Goal: Information Seeking & Learning: Check status

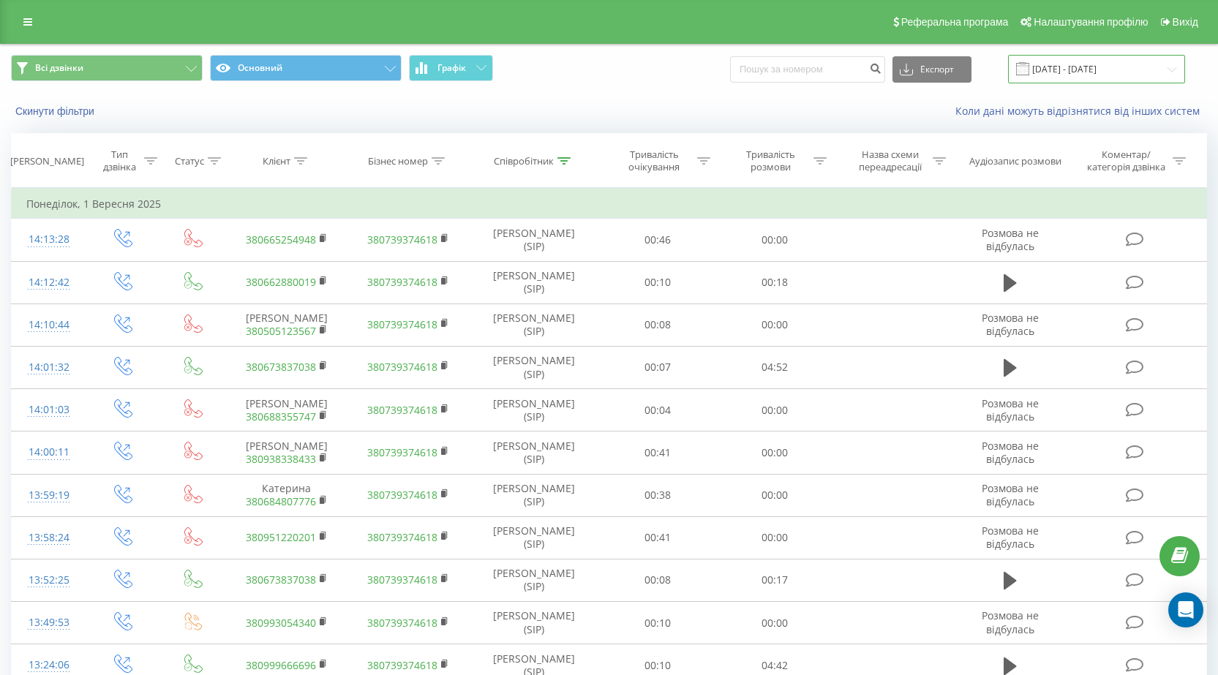
click at [1088, 68] on input "01.09.2025 - 01.09.2025" at bounding box center [1096, 69] width 177 height 29
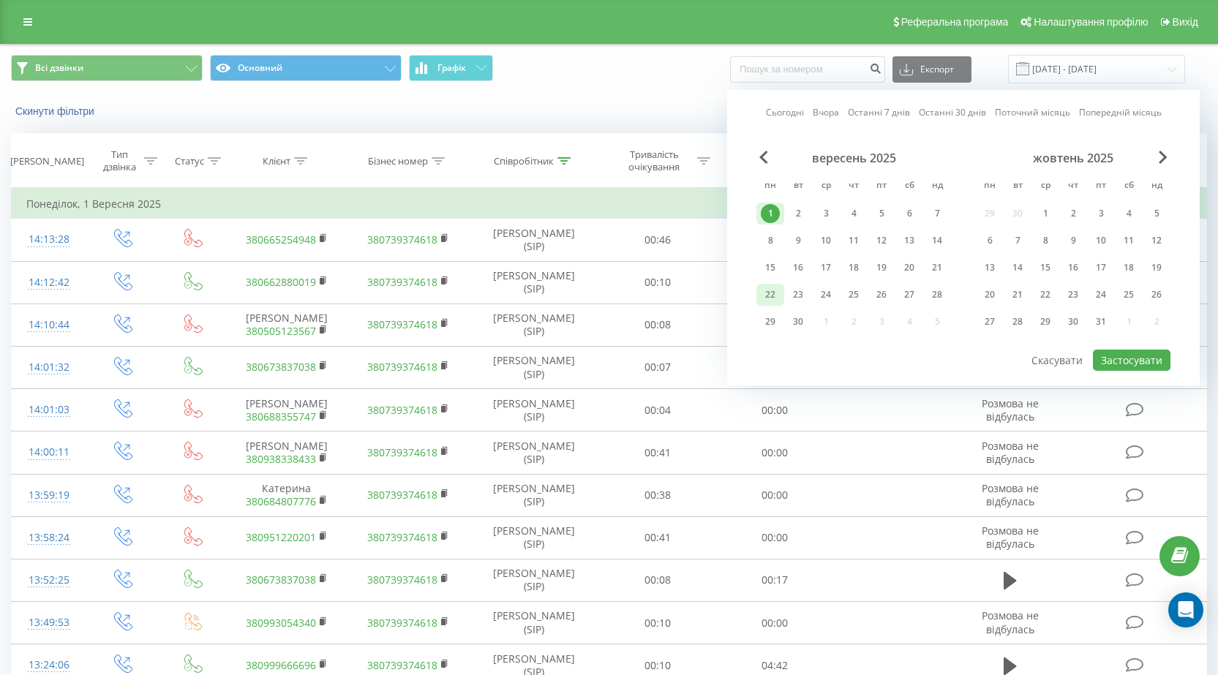
click at [772, 285] on div "22" at bounding box center [770, 295] width 28 height 22
click at [772, 288] on div "22" at bounding box center [770, 294] width 19 height 19
click at [1144, 364] on button "Застосувати" at bounding box center [1132, 360] width 78 height 21
type input "22.09.2025 - 22.09.2025"
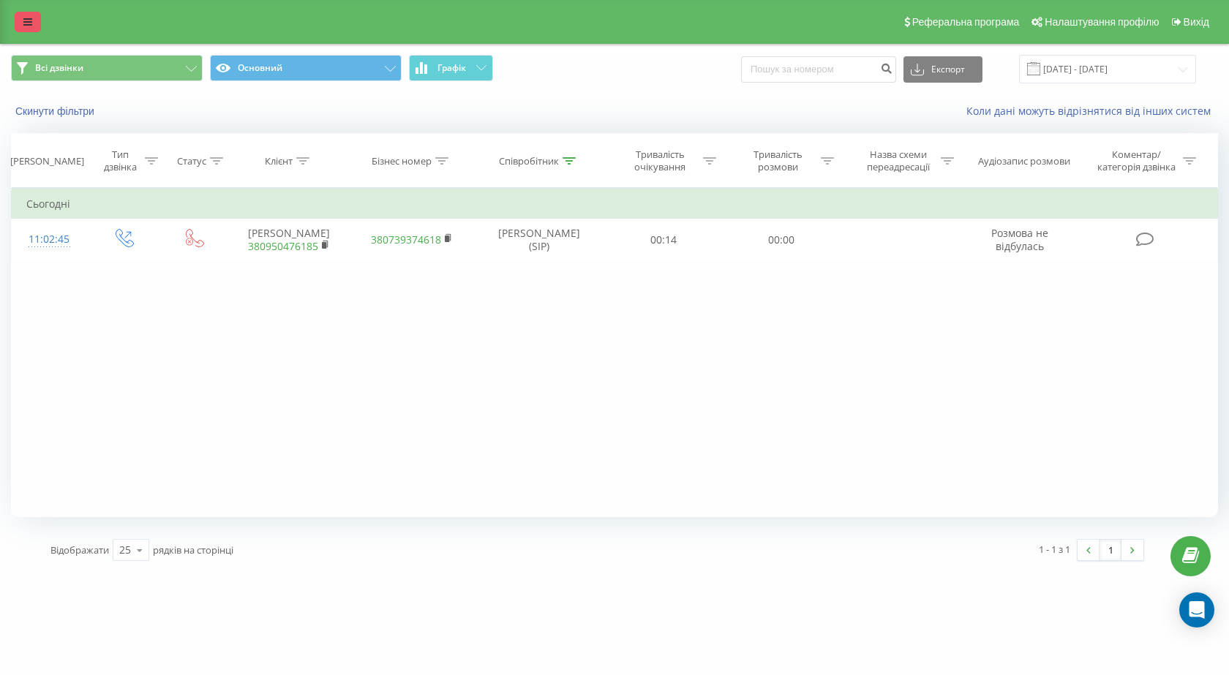
click at [40, 18] on link at bounding box center [28, 22] width 26 height 20
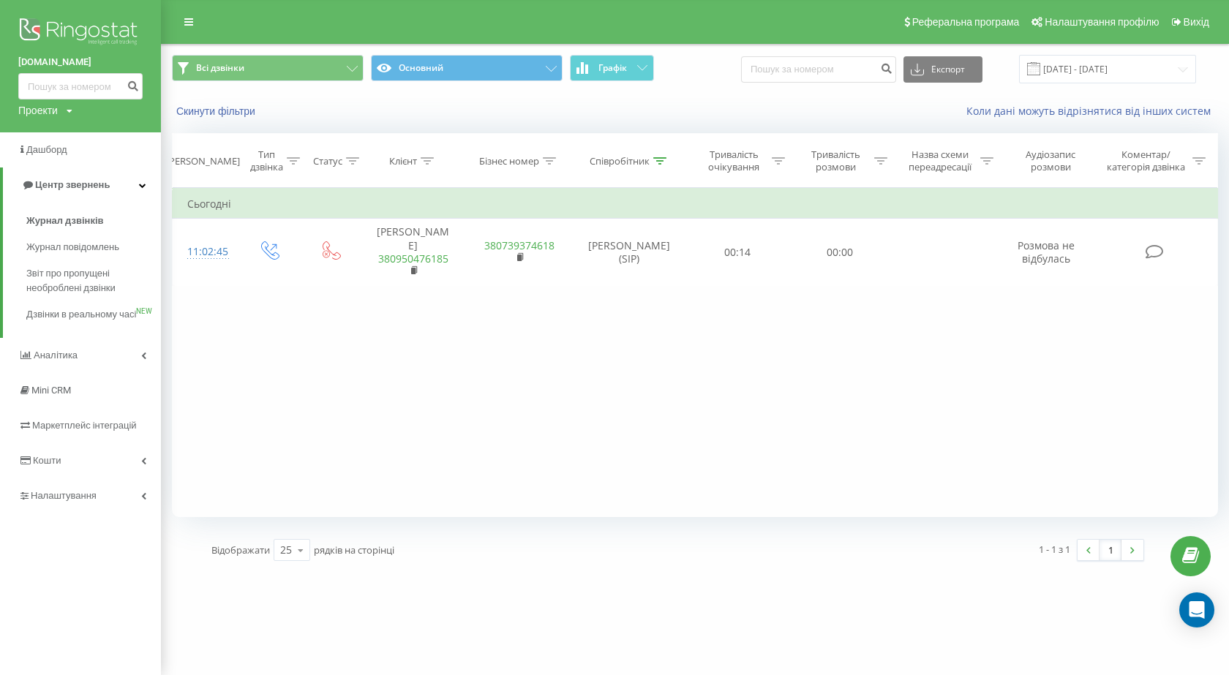
click at [68, 110] on icon at bounding box center [70, 111] width 6 height 9
click at [61, 132] on link "[DOMAIN_NAME]" at bounding box center [66, 133] width 71 height 12
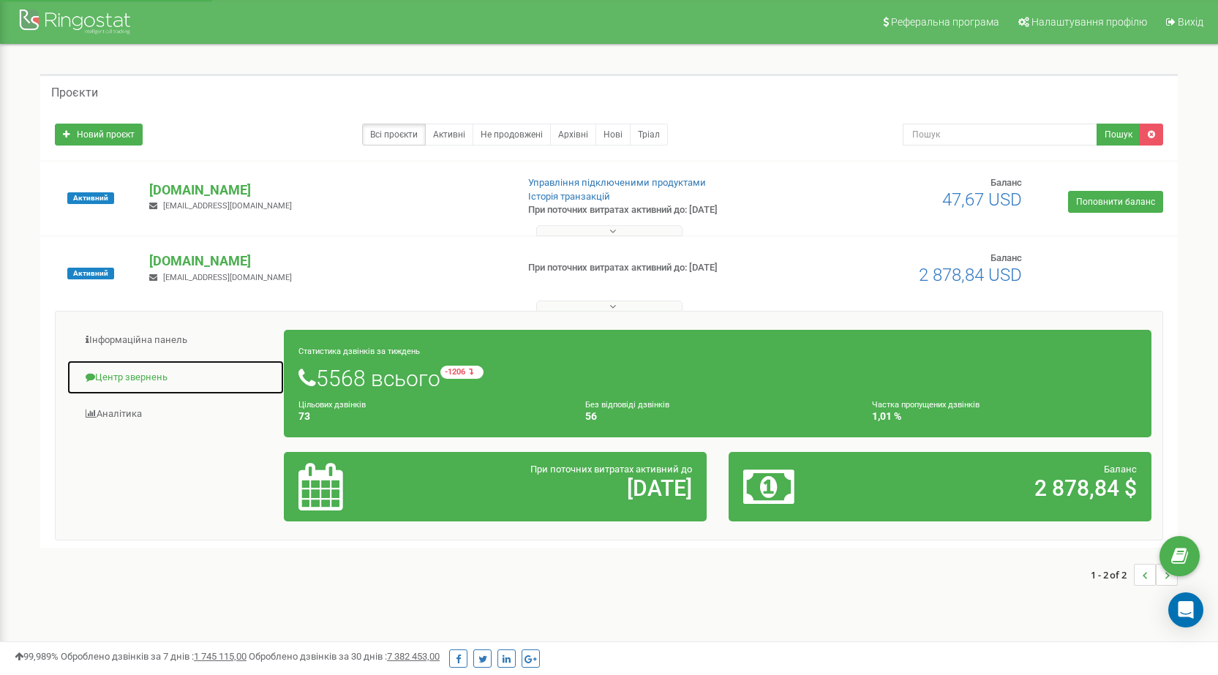
click at [136, 372] on link "Центр звернень" at bounding box center [176, 378] width 218 height 36
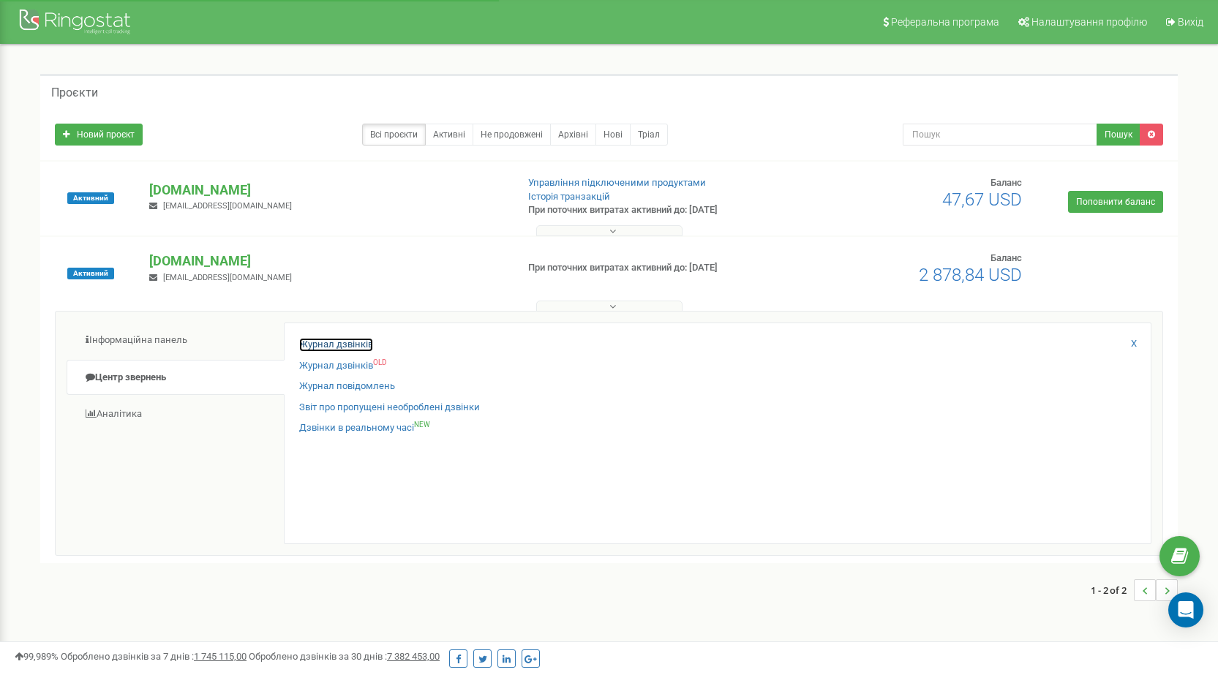
click at [331, 341] on link "Журнал дзвінків" at bounding box center [336, 345] width 74 height 14
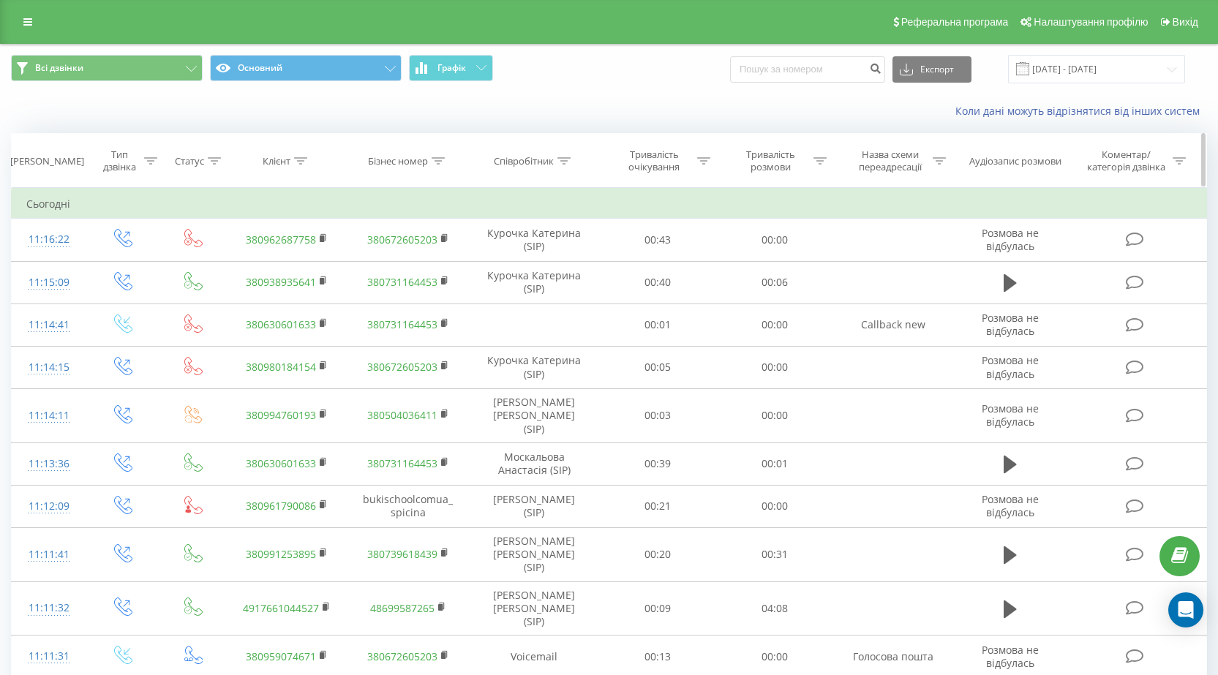
click at [565, 160] on icon at bounding box center [563, 160] width 13 height 7
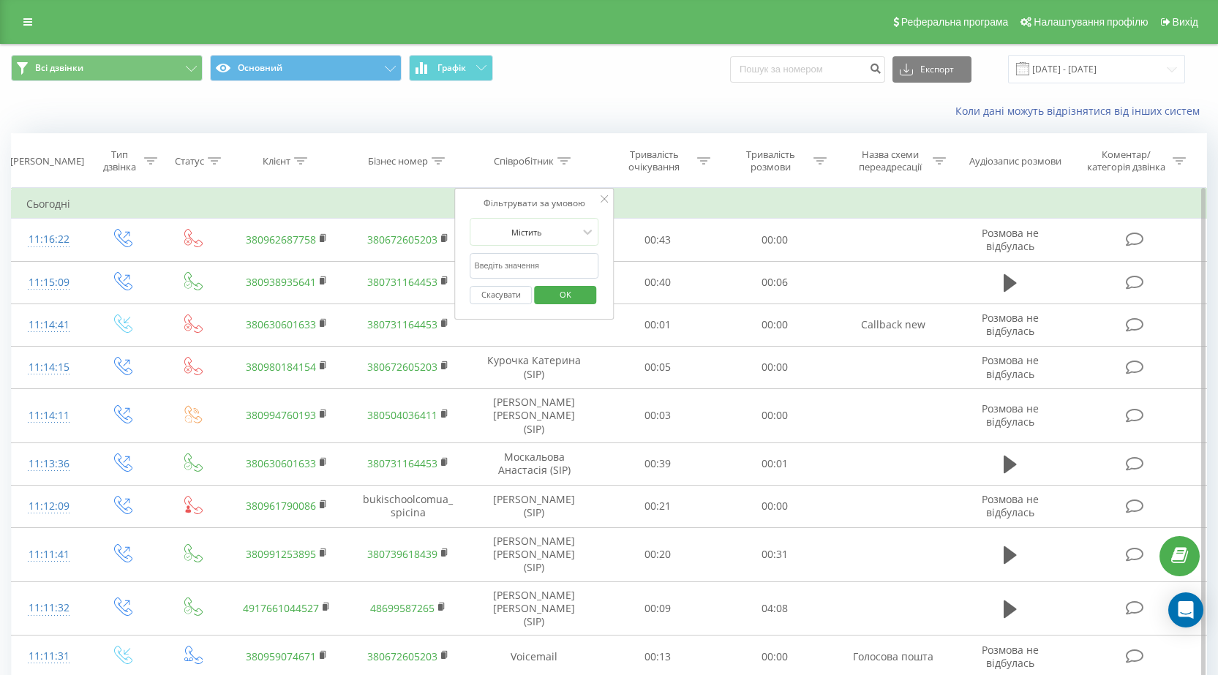
click at [514, 268] on input "text" at bounding box center [534, 266] width 129 height 26
type input "вовк"
click at [530, 248] on form "Містить вовк Скасувати OK" at bounding box center [534, 265] width 129 height 94
click at [579, 298] on span "OK" at bounding box center [565, 294] width 41 height 23
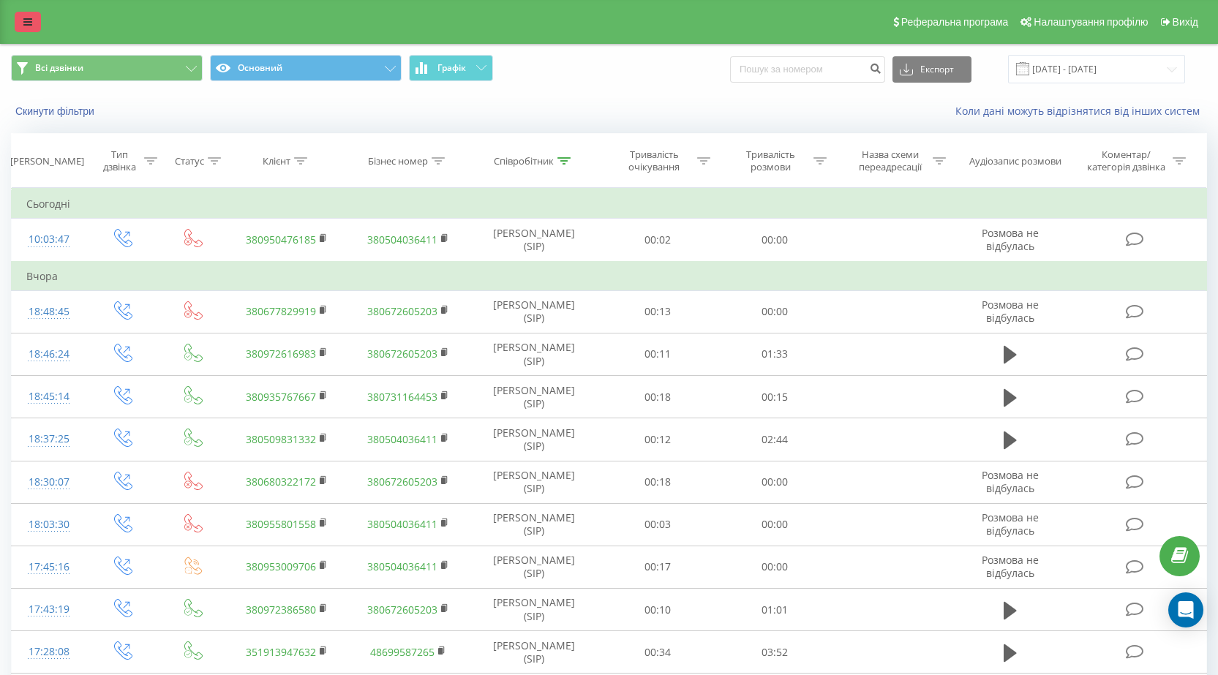
click at [25, 19] on icon at bounding box center [27, 22] width 9 height 10
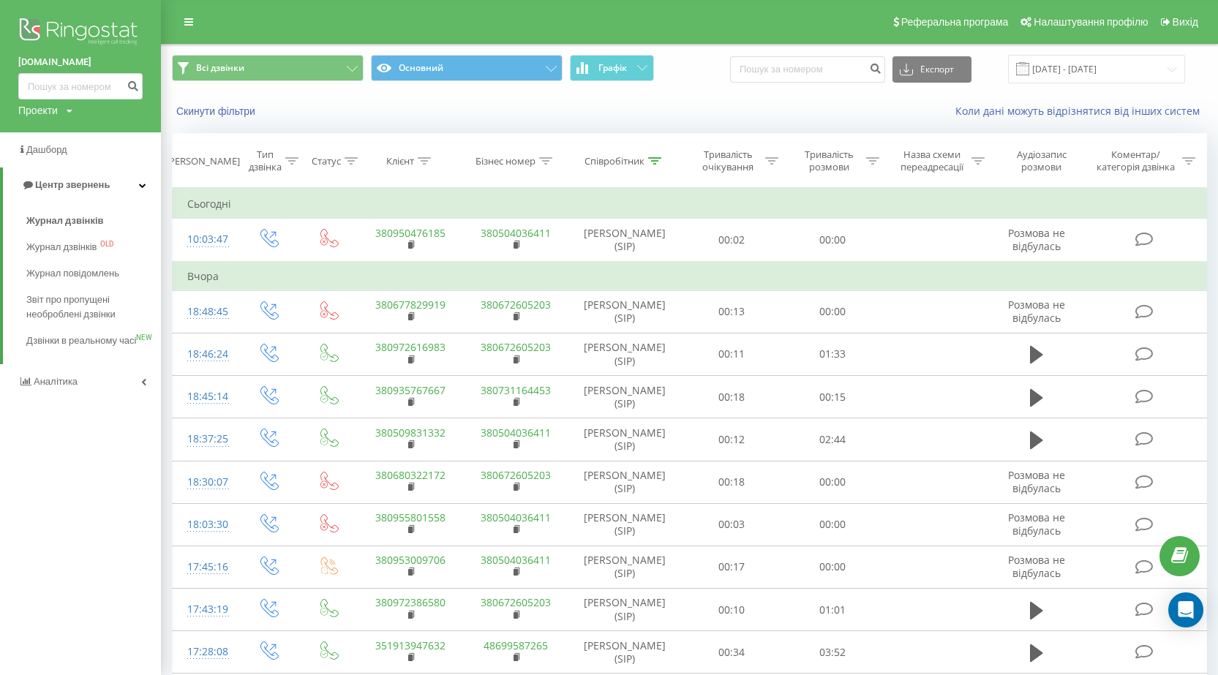
click at [69, 111] on icon at bounding box center [70, 111] width 6 height 9
click at [67, 157] on link "[DOMAIN_NAME]" at bounding box center [66, 160] width 71 height 12
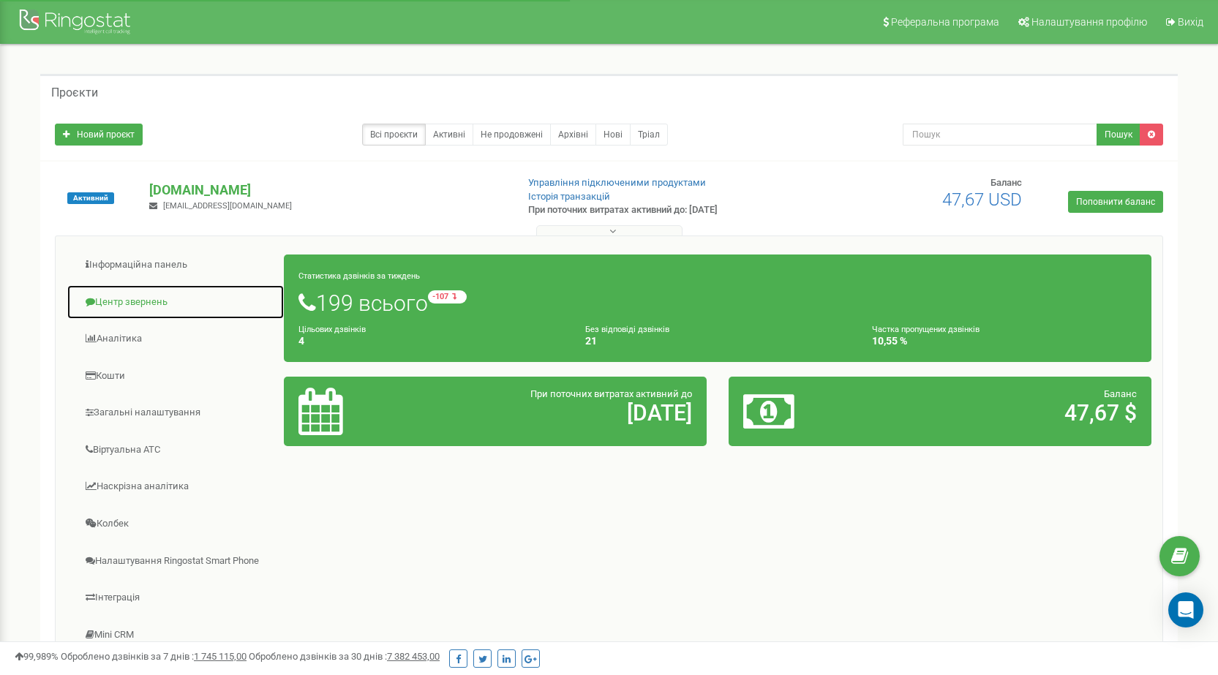
click at [130, 301] on link "Центр звернень" at bounding box center [176, 303] width 218 height 36
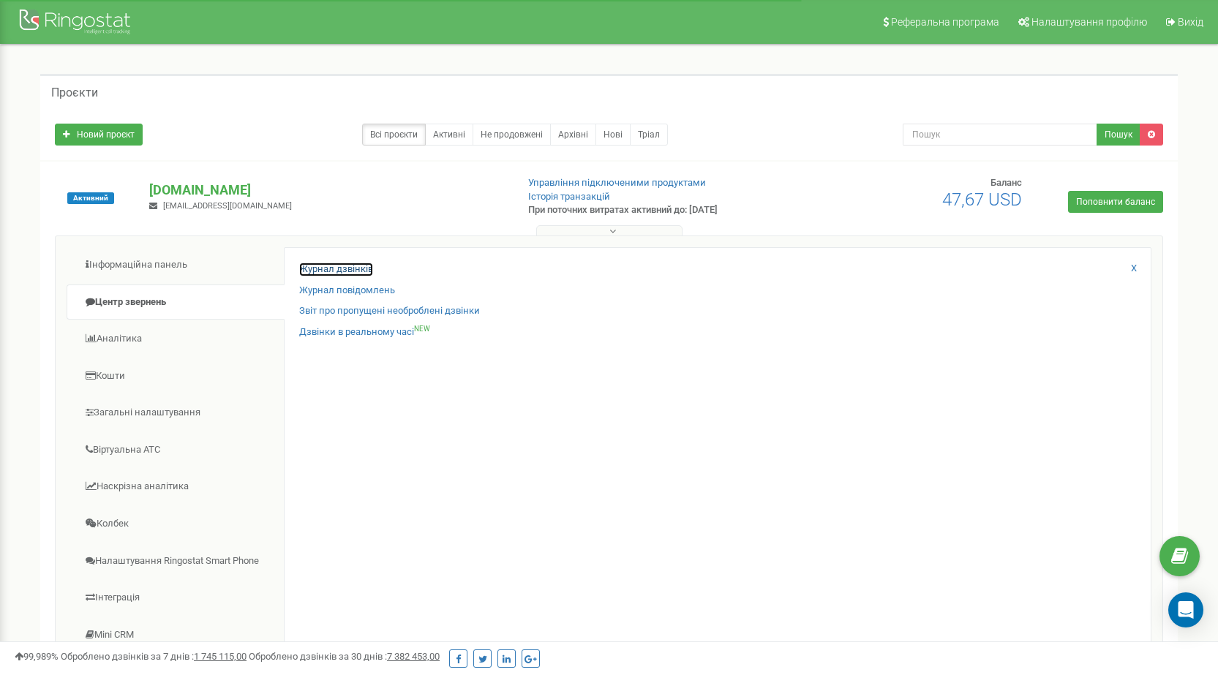
click at [326, 266] on link "Журнал дзвінків" at bounding box center [336, 270] width 74 height 14
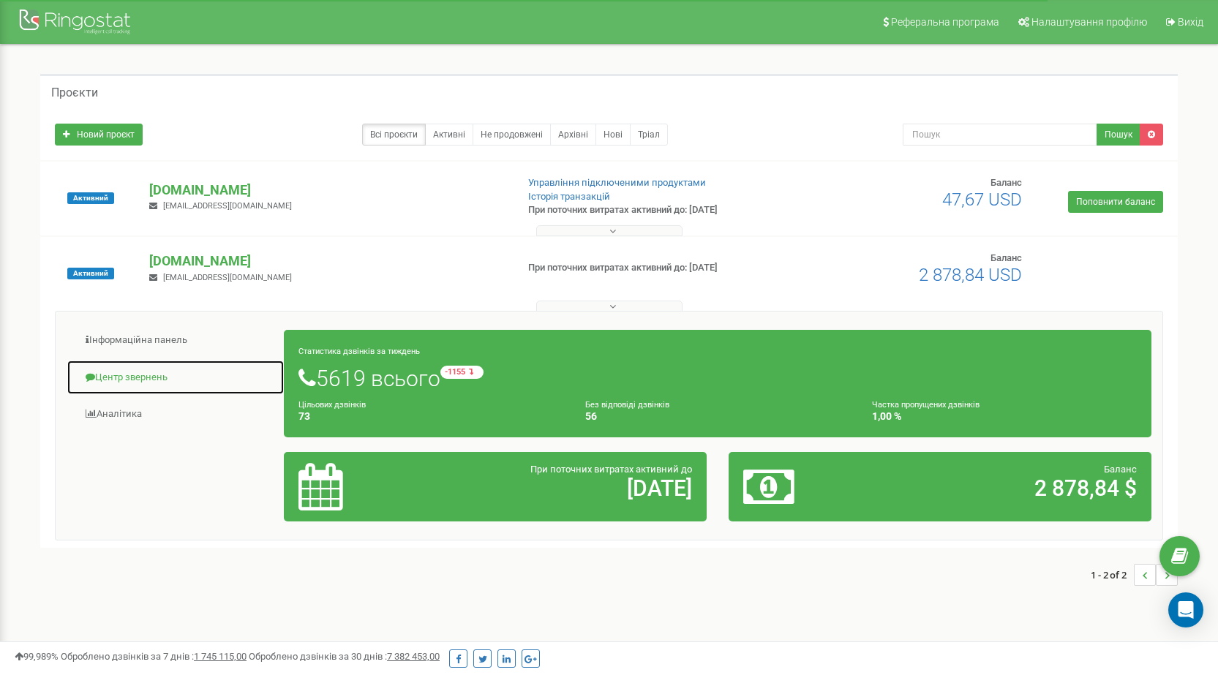
drag, startPoint x: 139, startPoint y: 369, endPoint x: 165, endPoint y: 369, distance: 26.3
click at [139, 370] on link "Центр звернень" at bounding box center [176, 378] width 218 height 36
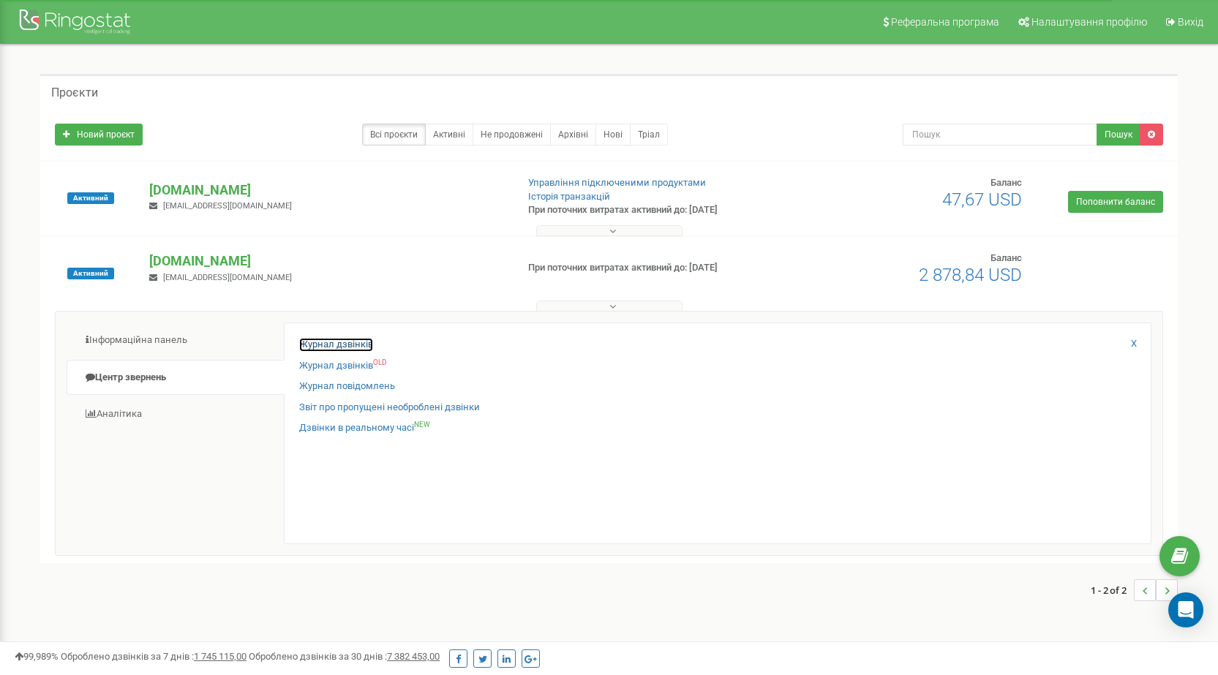
click at [345, 342] on link "Журнал дзвінків" at bounding box center [336, 345] width 74 height 14
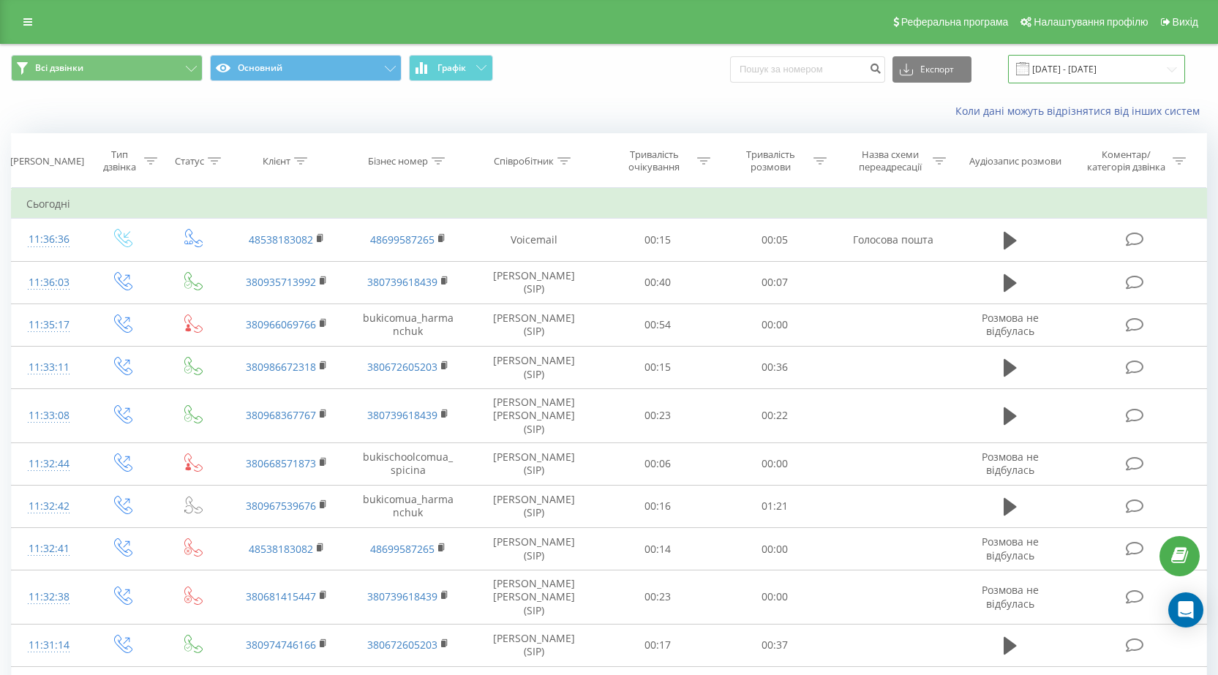
click at [1079, 60] on input "[DATE] - [DATE]" at bounding box center [1096, 69] width 177 height 29
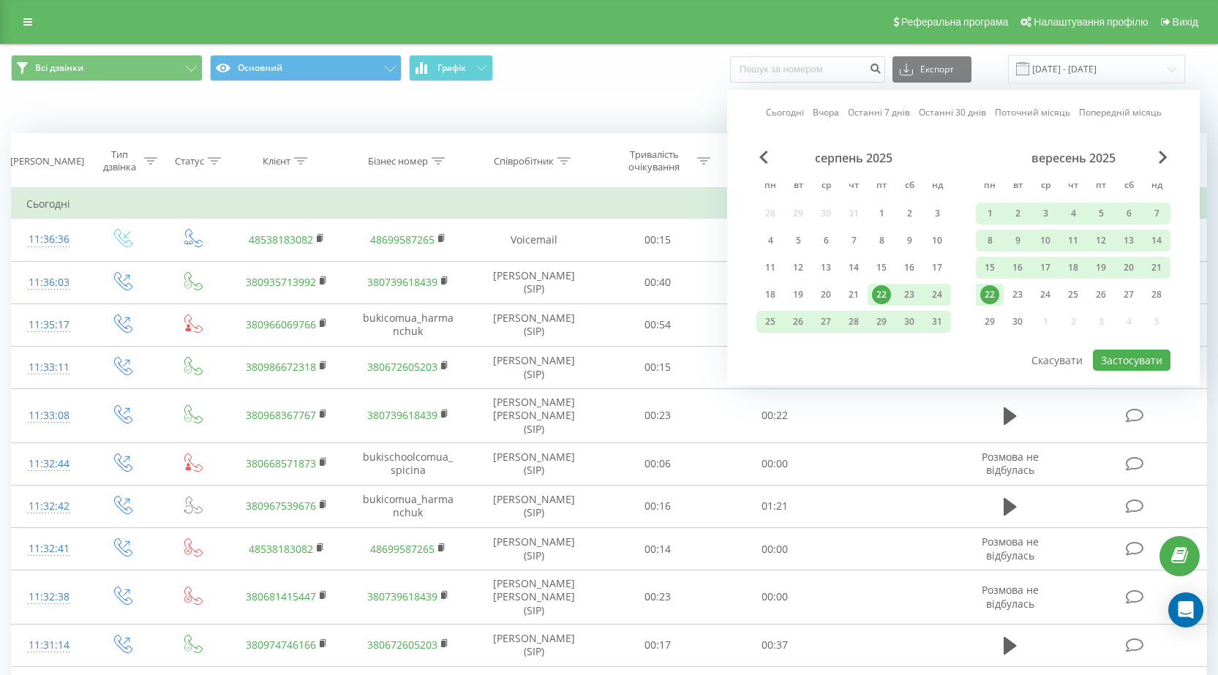
click at [991, 293] on div "22" at bounding box center [989, 294] width 19 height 19
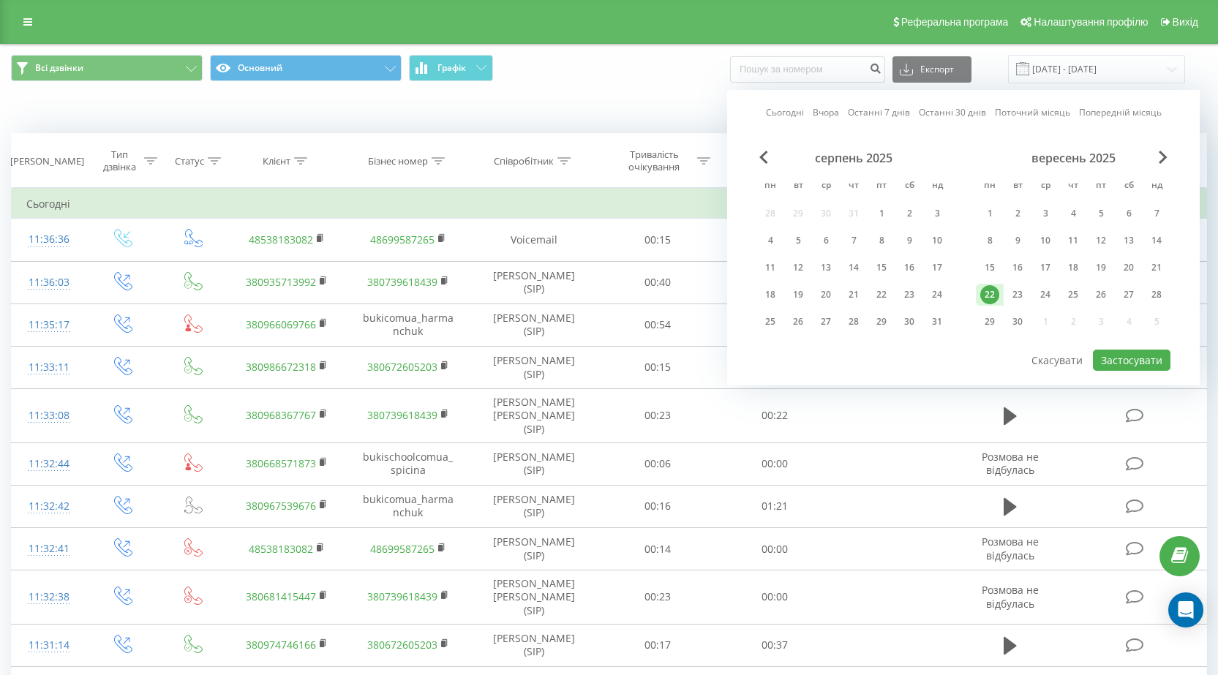
click at [991, 293] on div "22" at bounding box center [989, 294] width 19 height 19
click at [1124, 353] on button "Застосувати" at bounding box center [1132, 360] width 78 height 21
type input "22.09.2025 - 22.09.2025"
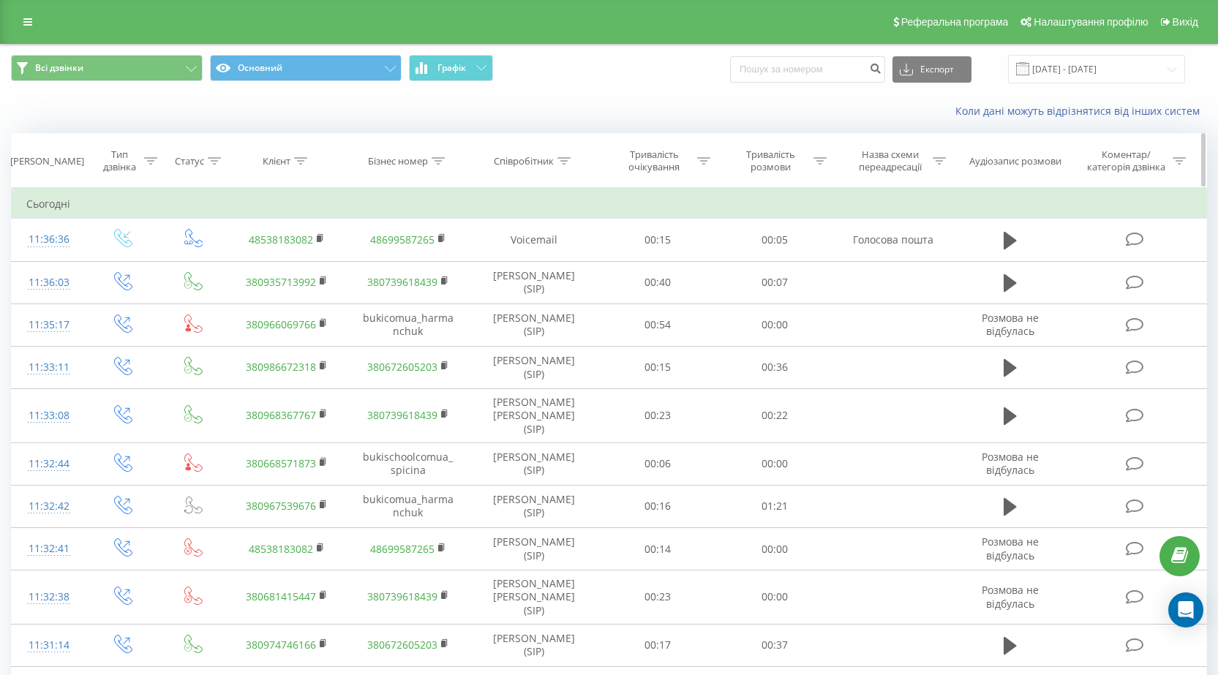
click at [567, 165] on div at bounding box center [563, 161] width 13 height 12
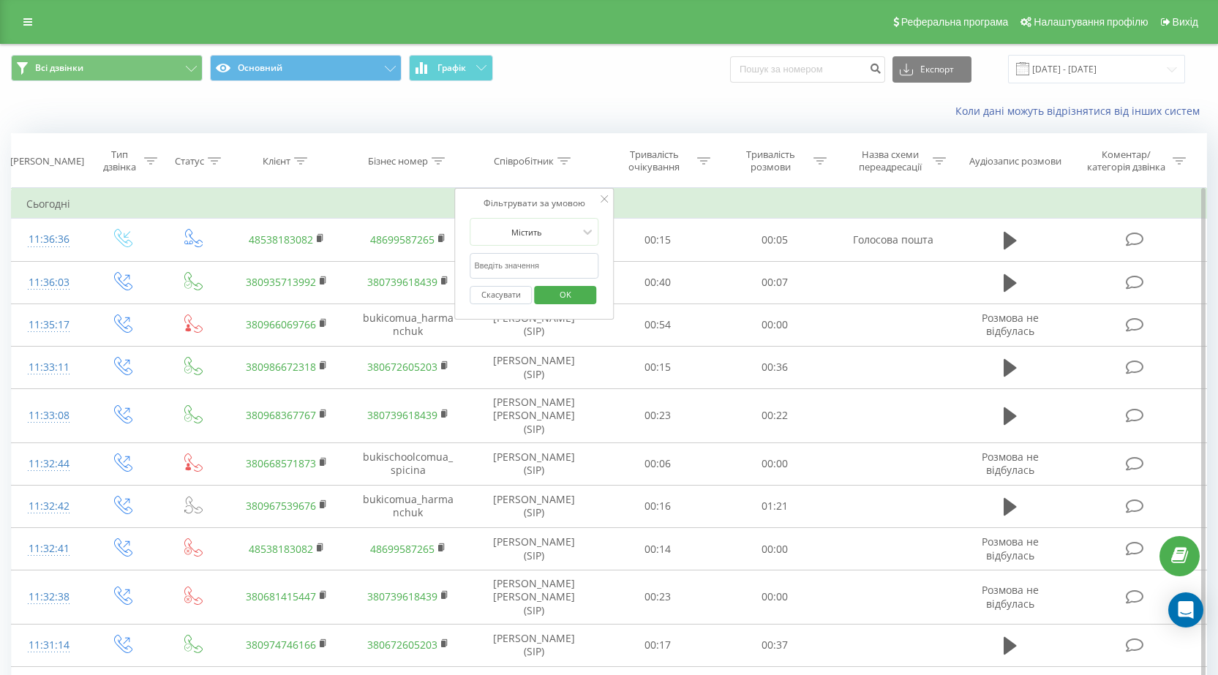
click at [522, 266] on input "text" at bounding box center [534, 266] width 129 height 26
type input "вовк"
click at [561, 295] on span "OK" at bounding box center [565, 294] width 41 height 23
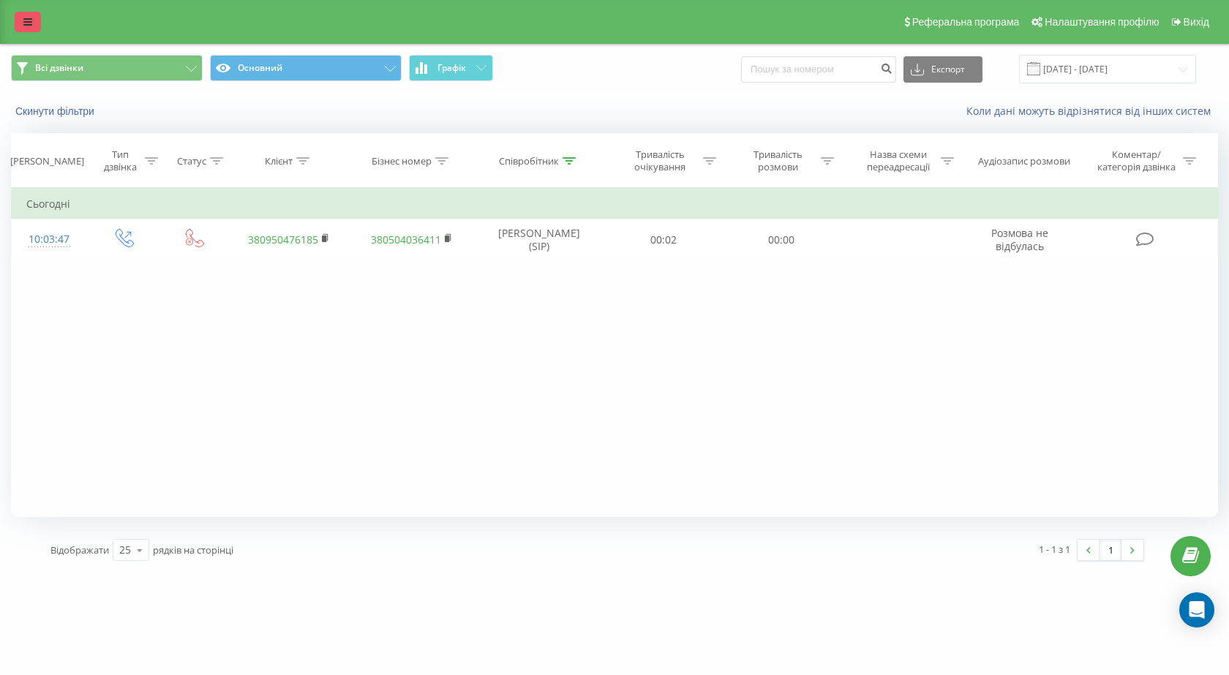
click at [29, 21] on icon at bounding box center [27, 22] width 9 height 10
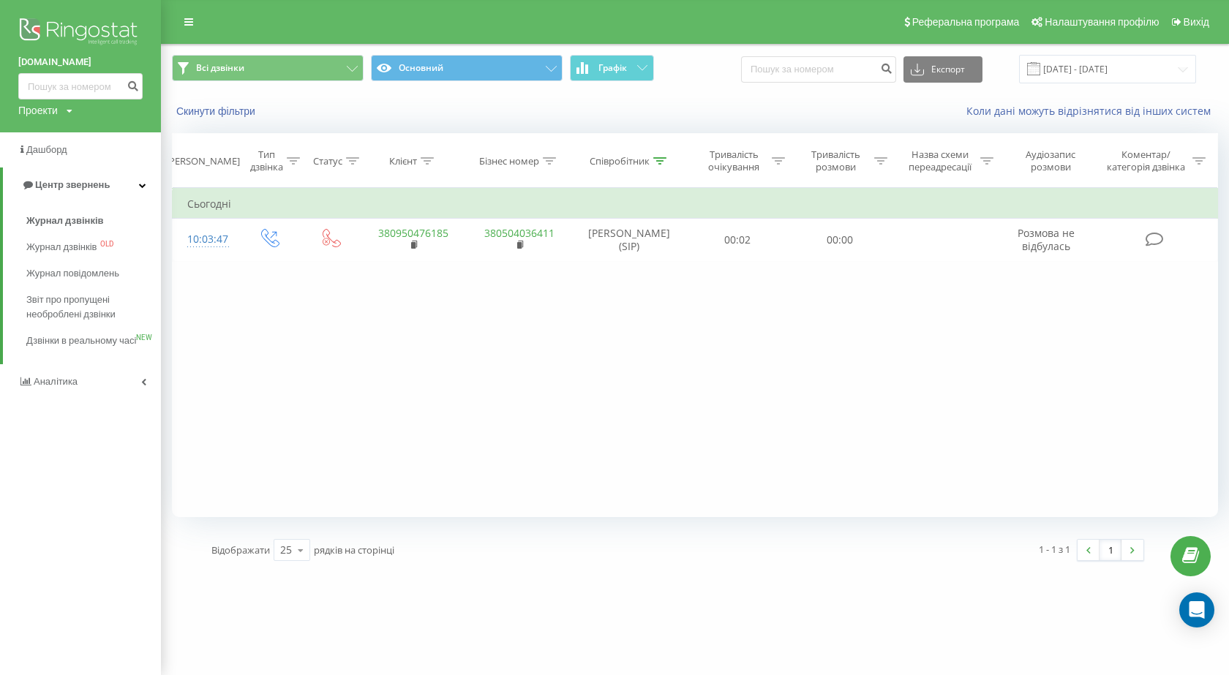
click at [67, 111] on div "Проекти bukischool.com.ua goal-team.com.ua" at bounding box center [45, 110] width 54 height 15
click at [64, 159] on link "[DOMAIN_NAME]" at bounding box center [66, 160] width 71 height 12
